Goal: Task Accomplishment & Management: Complete application form

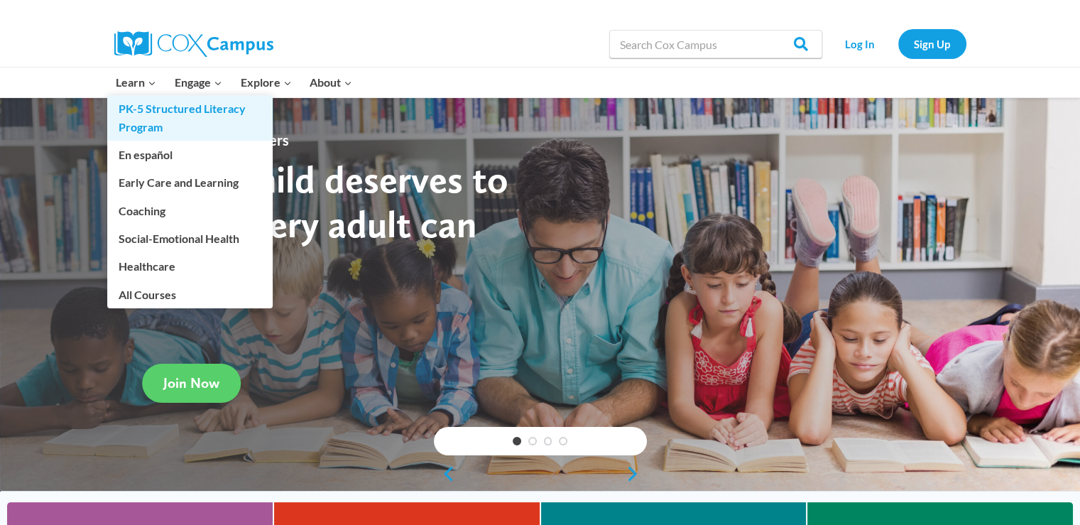
click at [146, 120] on link "PK-5 Structured Literacy Program" at bounding box center [189, 117] width 165 height 45
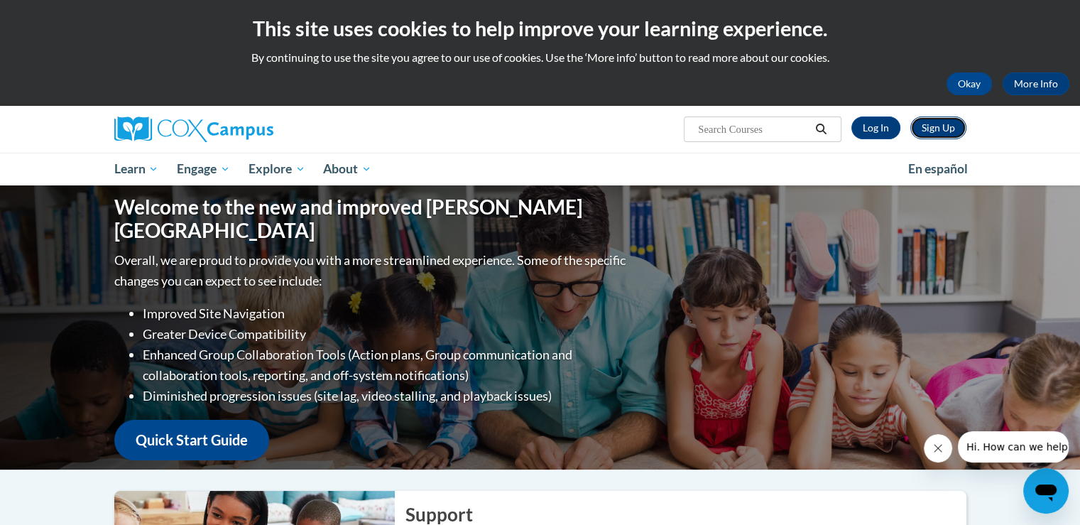
click at [932, 126] on link "Sign Up" at bounding box center [938, 127] width 56 height 23
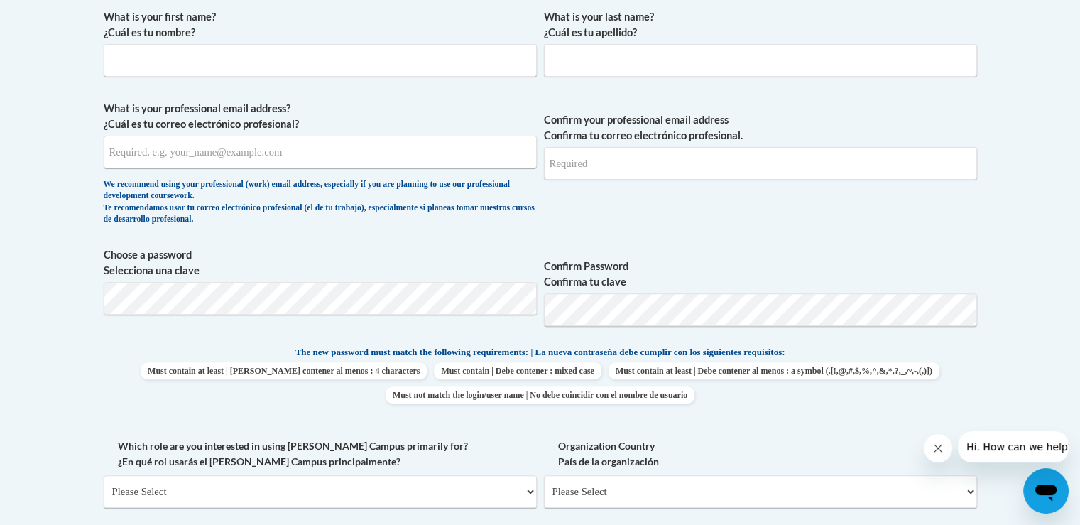
scroll to position [432, 0]
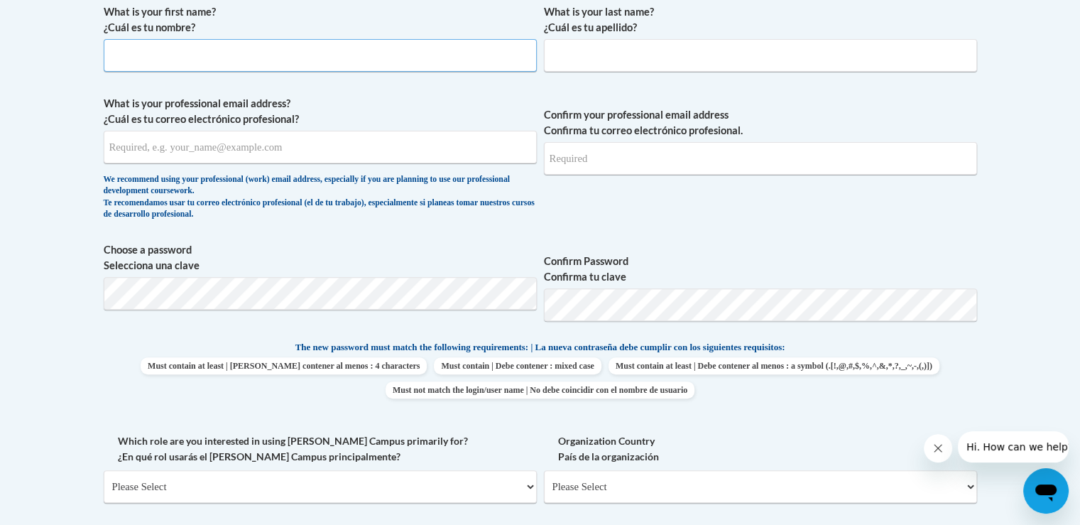
click at [221, 50] on input "What is your first name? ¿Cuál es tu nombre?" at bounding box center [320, 55] width 433 height 33
type input "Stephanie"
click at [560, 61] on input "What is your last name? ¿Cuál es tu apellido?" at bounding box center [760, 55] width 433 height 33
type input "Lindstrom"
click at [350, 151] on input "What is your professional email address? ¿Cuál es tu correo electrónico profesi…" at bounding box center [320, 147] width 433 height 33
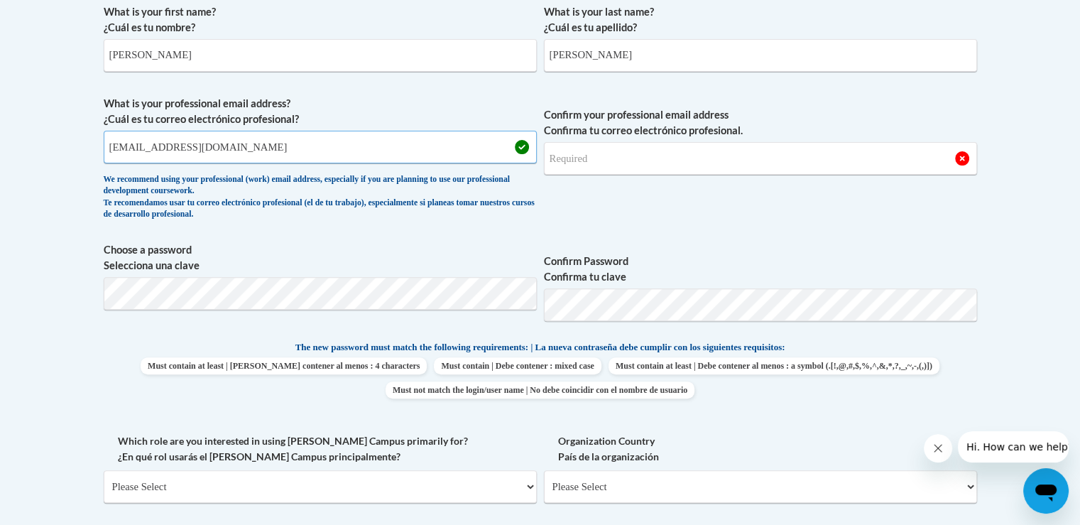
type input "stephanie_lindstrom@dekalbschoolsga.org"
click at [626, 158] on input "Confirm your professional email address Confirma tu correo electrónico profesio…" at bounding box center [760, 158] width 433 height 33
type input "stephanie_lindstrom@dekalbschoolsga.org"
click at [734, 236] on div "What is your first name? ¿Cuál es tu nombre? Stephanie What is your last name? …" at bounding box center [540, 321] width 873 height 648
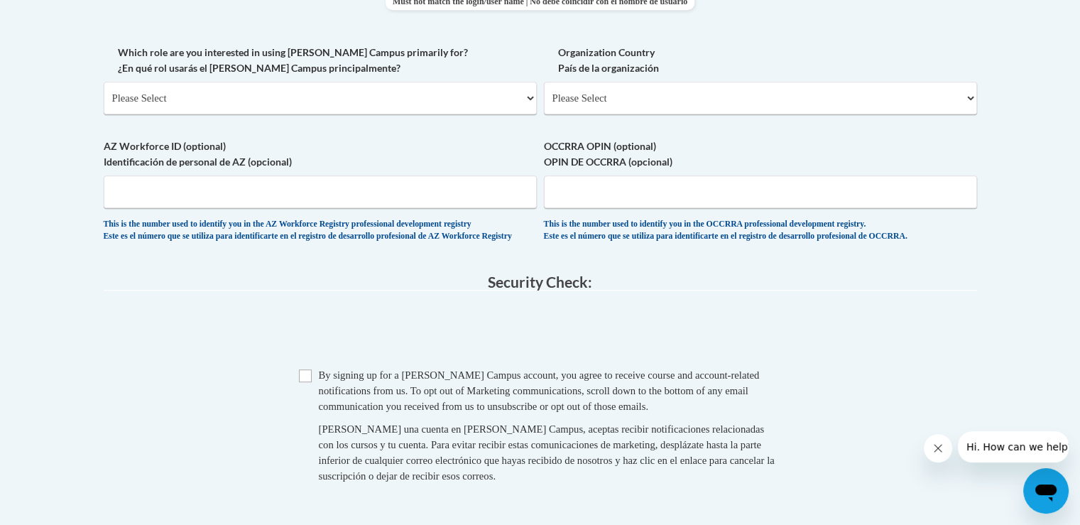
scroll to position [765, 0]
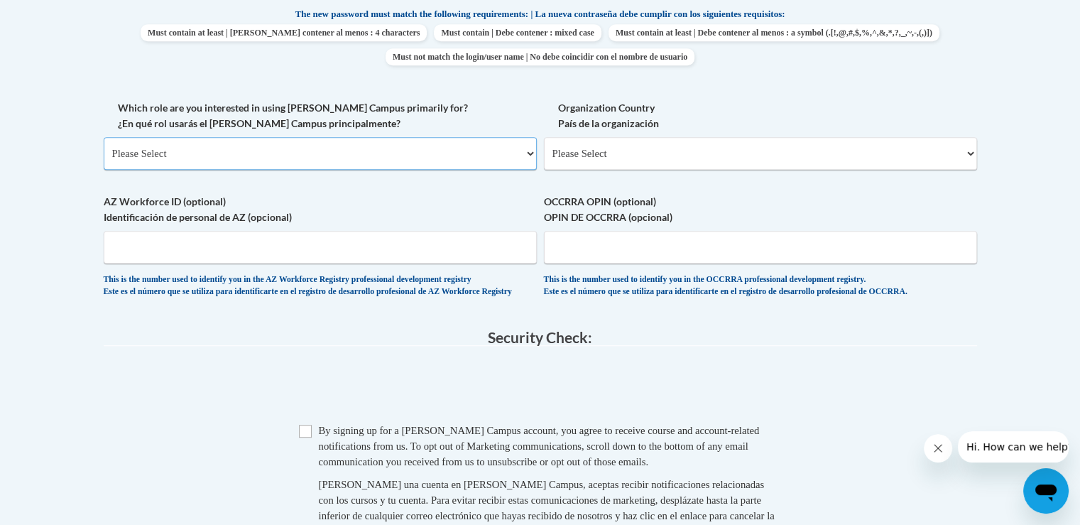
click at [526, 155] on select "Please Select College/University | Colegio/Universidad Community/Nonprofit Part…" at bounding box center [320, 153] width 433 height 33
select select "fbf2d438-af2f-41f8-98f1-81c410e29de3"
click at [104, 137] on select "Please Select College/University | Colegio/Universidad Community/Nonprofit Part…" at bounding box center [320, 153] width 433 height 33
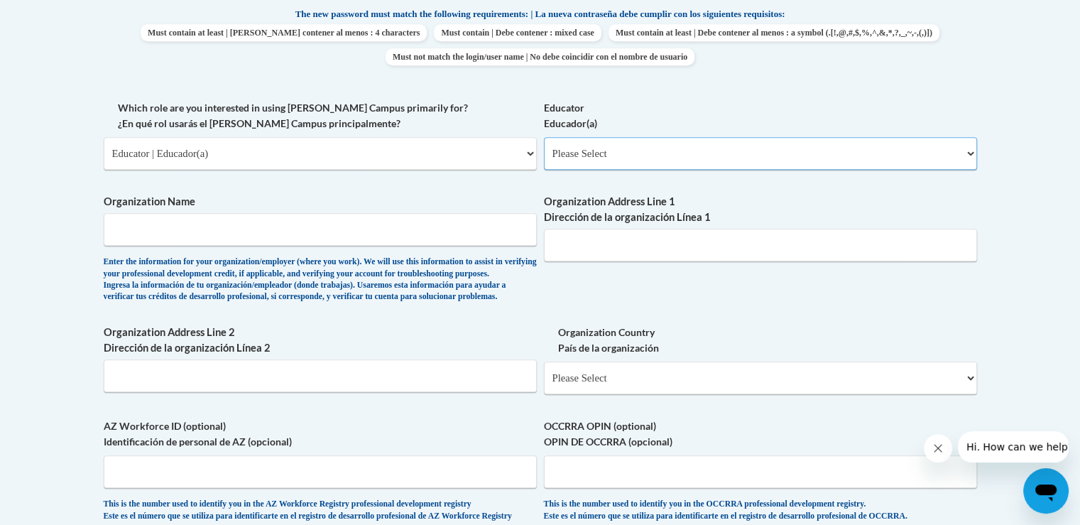
click at [971, 153] on select "Please Select Early Learning/Daycare Teacher/Family Home Care Provider | Maestr…" at bounding box center [760, 153] width 433 height 33
select select "11a86997-7122-4e2e-80c7-11975180ece4"
click at [544, 137] on select "Please Select Early Learning/Daycare Teacher/Family Home Care Provider | Maestr…" at bounding box center [760, 153] width 433 height 33
click at [281, 237] on input "Organization Name" at bounding box center [320, 229] width 433 height 33
type input "Dekalb County Schools"
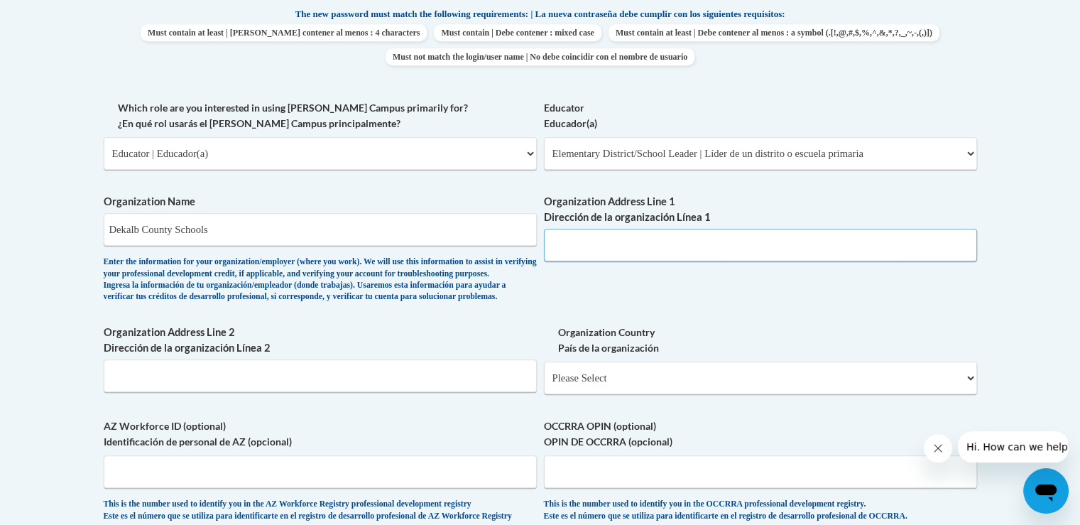
click at [592, 245] on input "Organization Address Line 1 Dirección de la organización Línea 1" at bounding box center [760, 245] width 433 height 33
type input "1701 Mountain Industrial BLVD"
click at [971, 394] on select "Please Select United States | Estados Unidos Outside of the United States | Fue…" at bounding box center [760, 377] width 433 height 33
select select "ad49bcad-a171-4b2e-b99c-48b446064914"
click at [544, 384] on select "Please Select United States | Estados Unidos Outside of the United States | Fue…" at bounding box center [760, 377] width 433 height 33
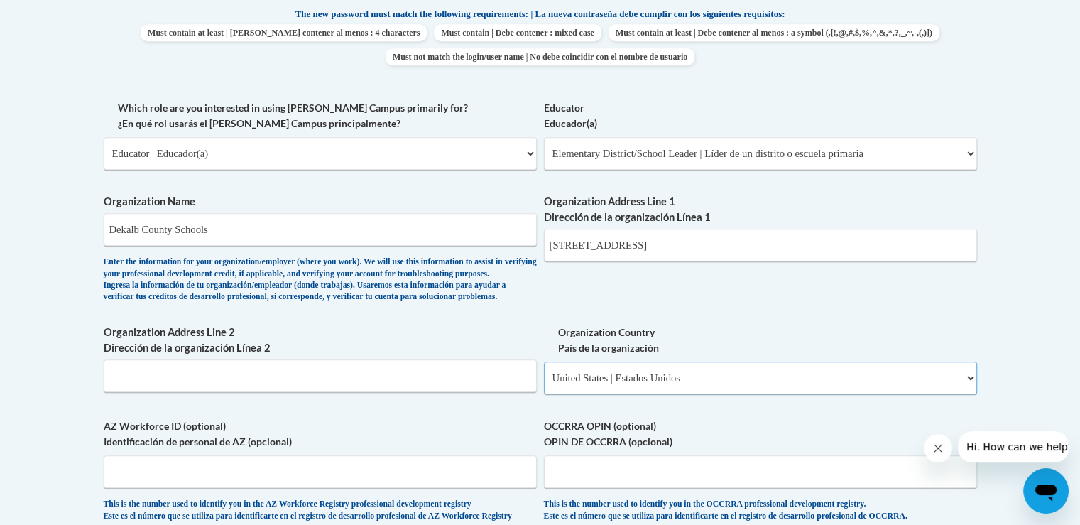
select select
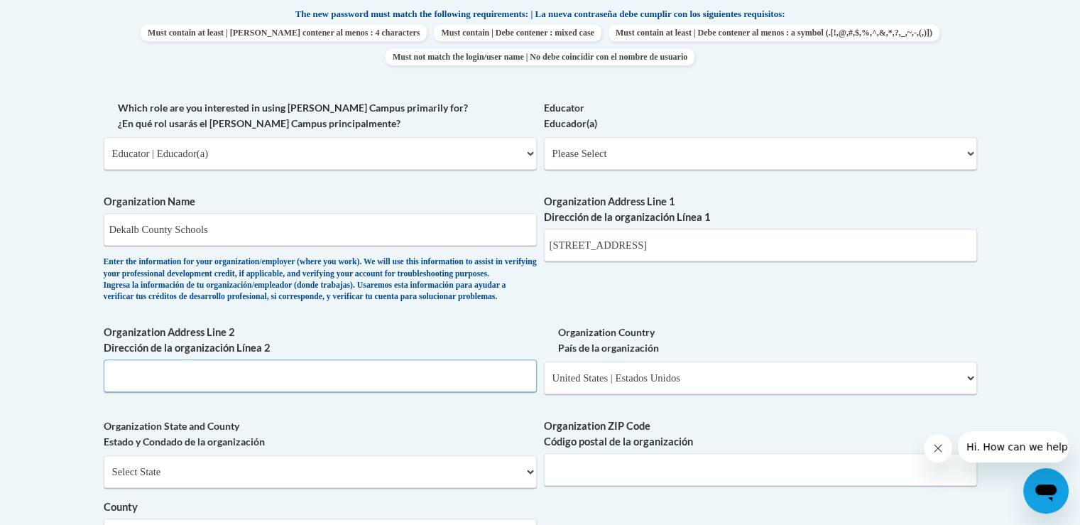
click at [297, 392] on input "Organization Address Line 2 Dirección de la organización Línea 2" at bounding box center [320, 375] width 433 height 33
type input "S"
click at [723, 241] on input "1701 Mountain Industrial BLVD" at bounding box center [760, 245] width 433 height 33
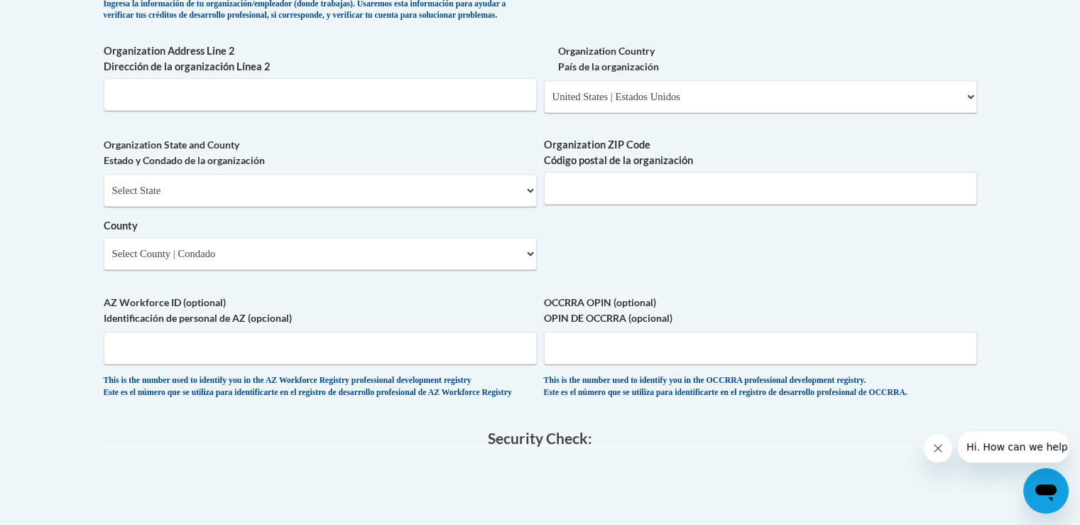
scroll to position [1065, 0]
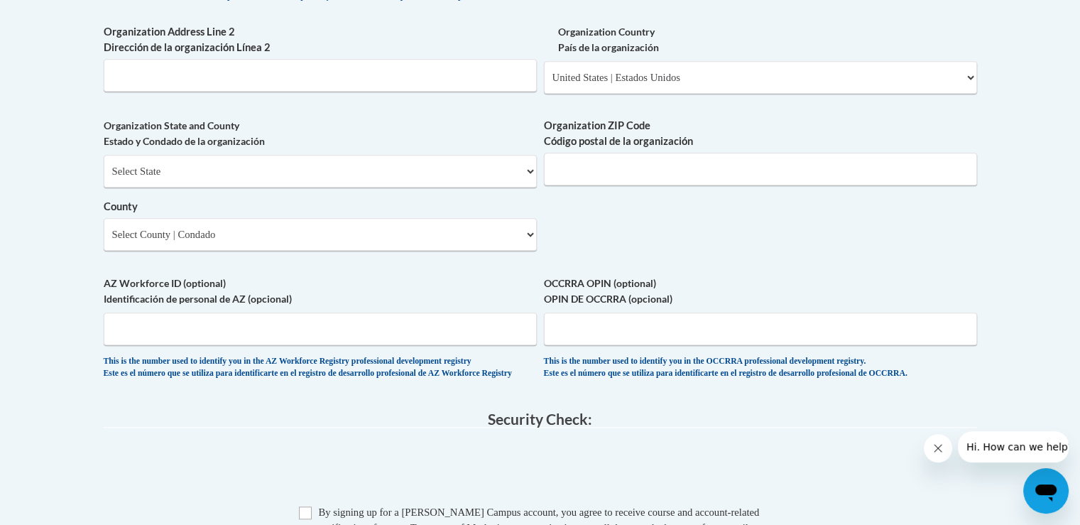
type input "1701 Mountain Industrial BLVD Stone Mountain Ga 30083"
click at [527, 187] on select "Select State Alabama Alaska Arizona Arkansas California Colorado Connecticut De…" at bounding box center [320, 171] width 433 height 33
select select "Georgia"
click at [104, 178] on select "Select State Alabama Alaska Arizona Arkansas California Colorado Connecticut De…" at bounding box center [320, 171] width 433 height 33
click at [618, 185] on input "Organization ZIP Code Código postal de la organización" at bounding box center [760, 169] width 433 height 33
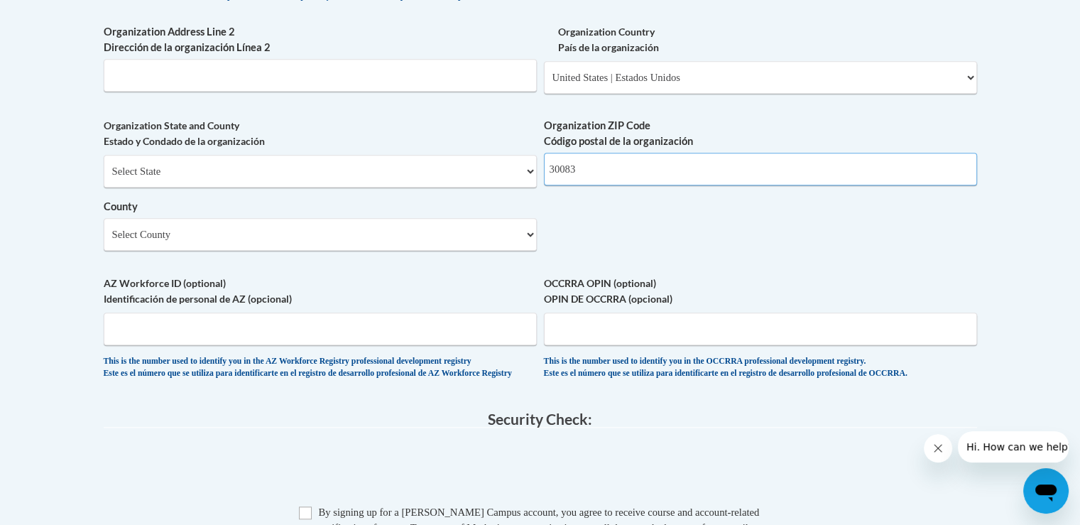
type input "30083"
click at [528, 251] on select "Select County Appling Atkinson Bacon Baker Baldwin Banks Barrow Bartow Ben Hill…" at bounding box center [320, 234] width 433 height 33
select select "DeKalb"
click at [104, 241] on select "Select County Appling Atkinson Bacon Baker Baldwin Banks Barrow Bartow Ben Hill…" at bounding box center [320, 234] width 433 height 33
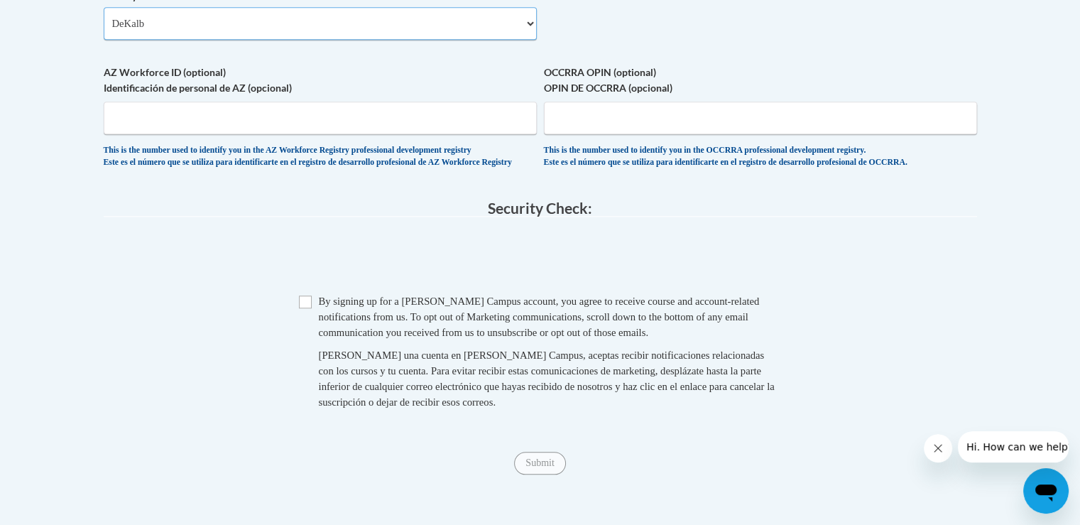
scroll to position [1271, 0]
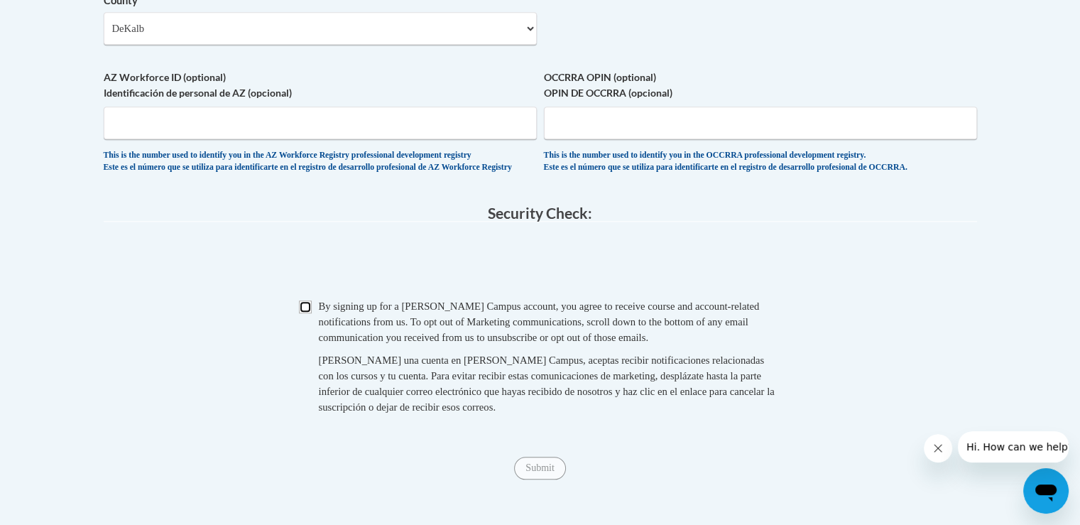
click at [310, 313] on input "Checkbox" at bounding box center [305, 306] width 13 height 13
checkbox input "true"
click at [538, 479] on input "Submit" at bounding box center [539, 468] width 51 height 23
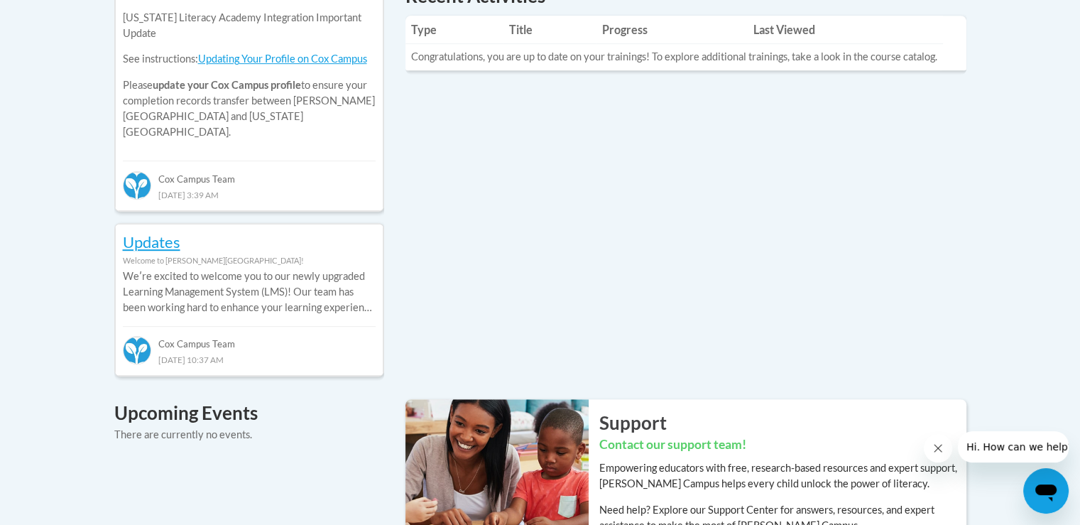
scroll to position [709, 0]
